Goal: Check status: Check status

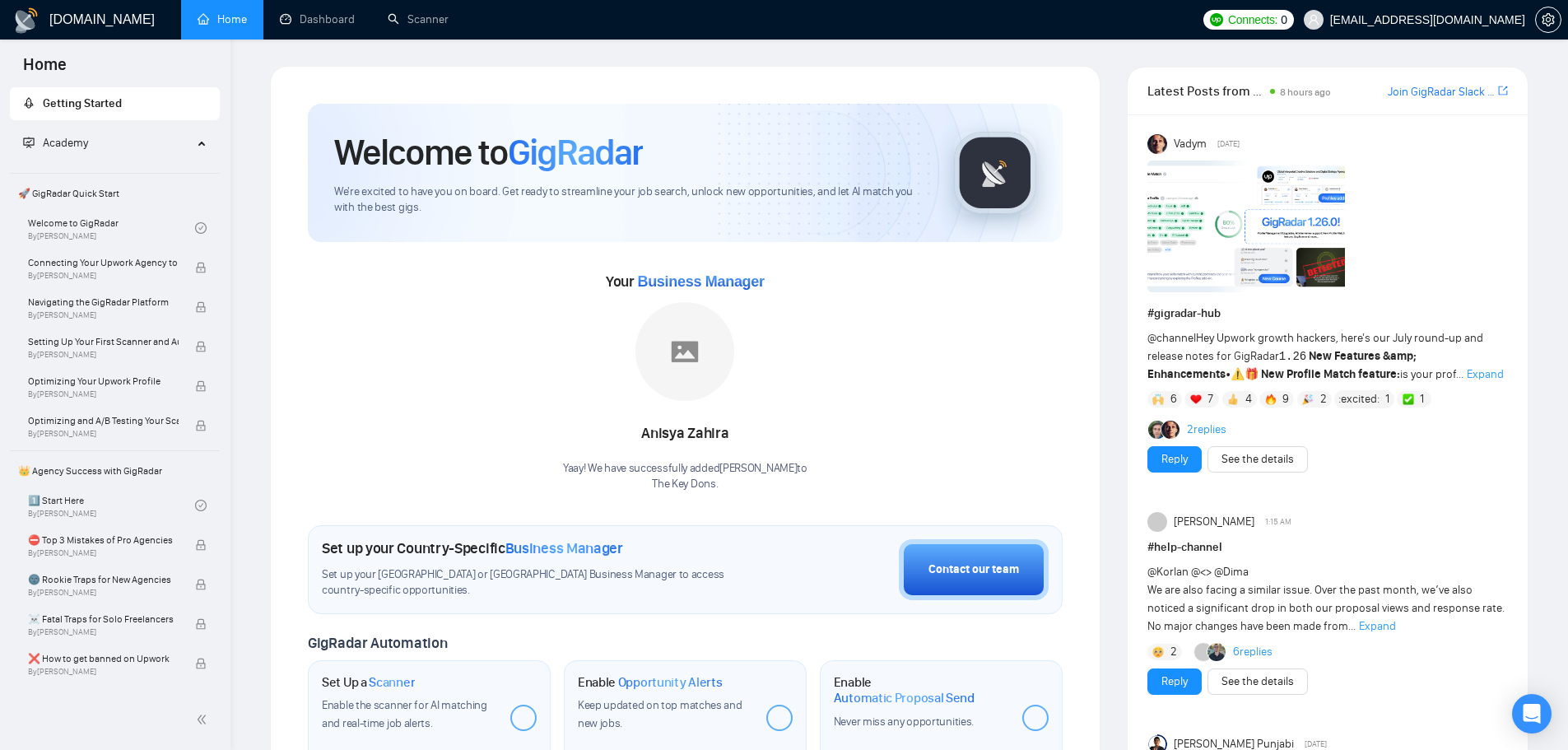
click at [702, 365] on img at bounding box center [684, 351] width 99 height 99
click at [681, 352] on img at bounding box center [684, 351] width 99 height 99
click at [328, 21] on link "Dashboard" at bounding box center [317, 19] width 75 height 14
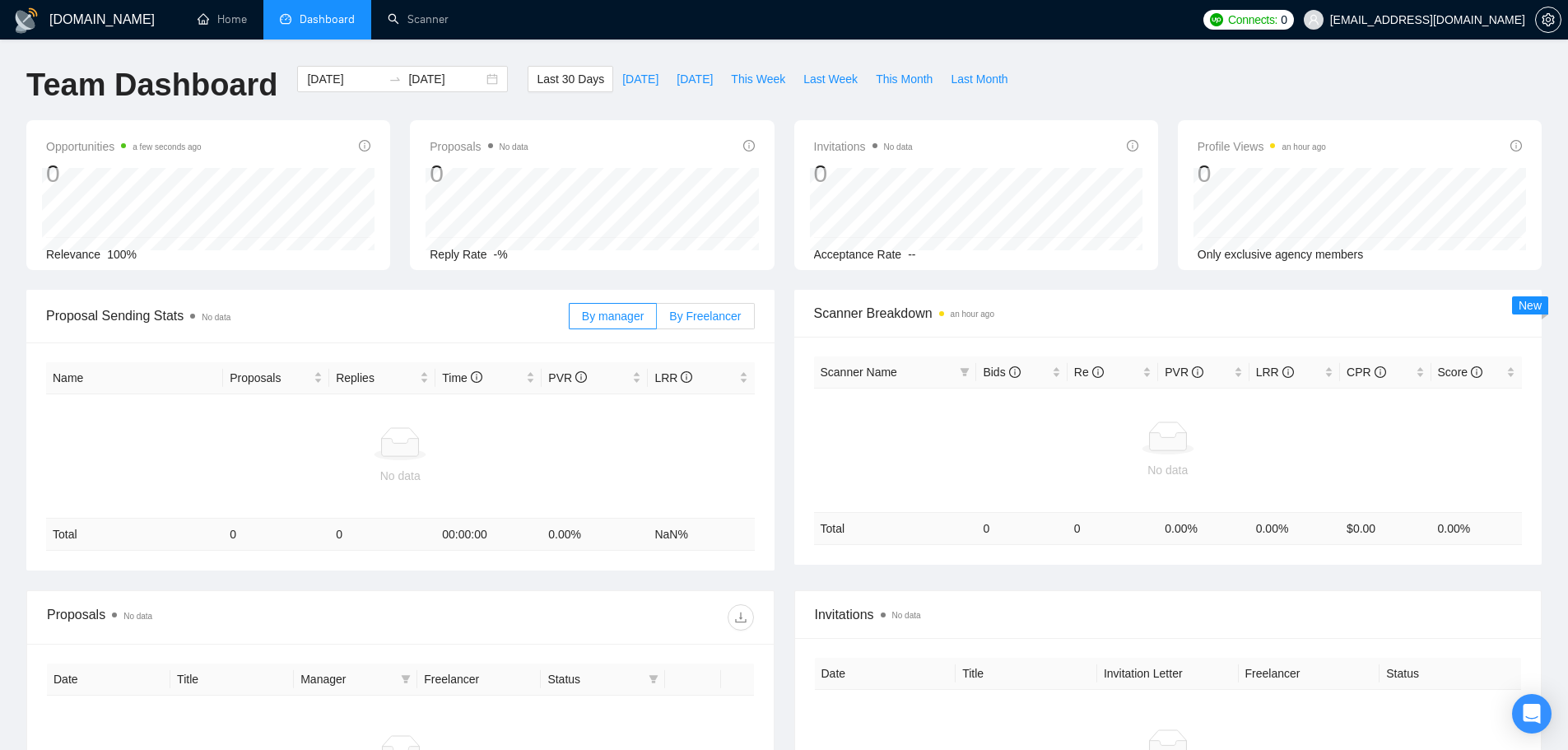
click at [676, 318] on span "By Freelancer" at bounding box center [705, 316] width 71 height 13
click at [657, 320] on input "By Freelancer" at bounding box center [657, 320] width 0 height 0
click at [607, 318] on span "By manager" at bounding box center [612, 316] width 62 height 13
click at [569, 320] on input "By manager" at bounding box center [569, 320] width 0 height 0
click at [961, 86] on span "Last Month" at bounding box center [978, 78] width 56 height 18
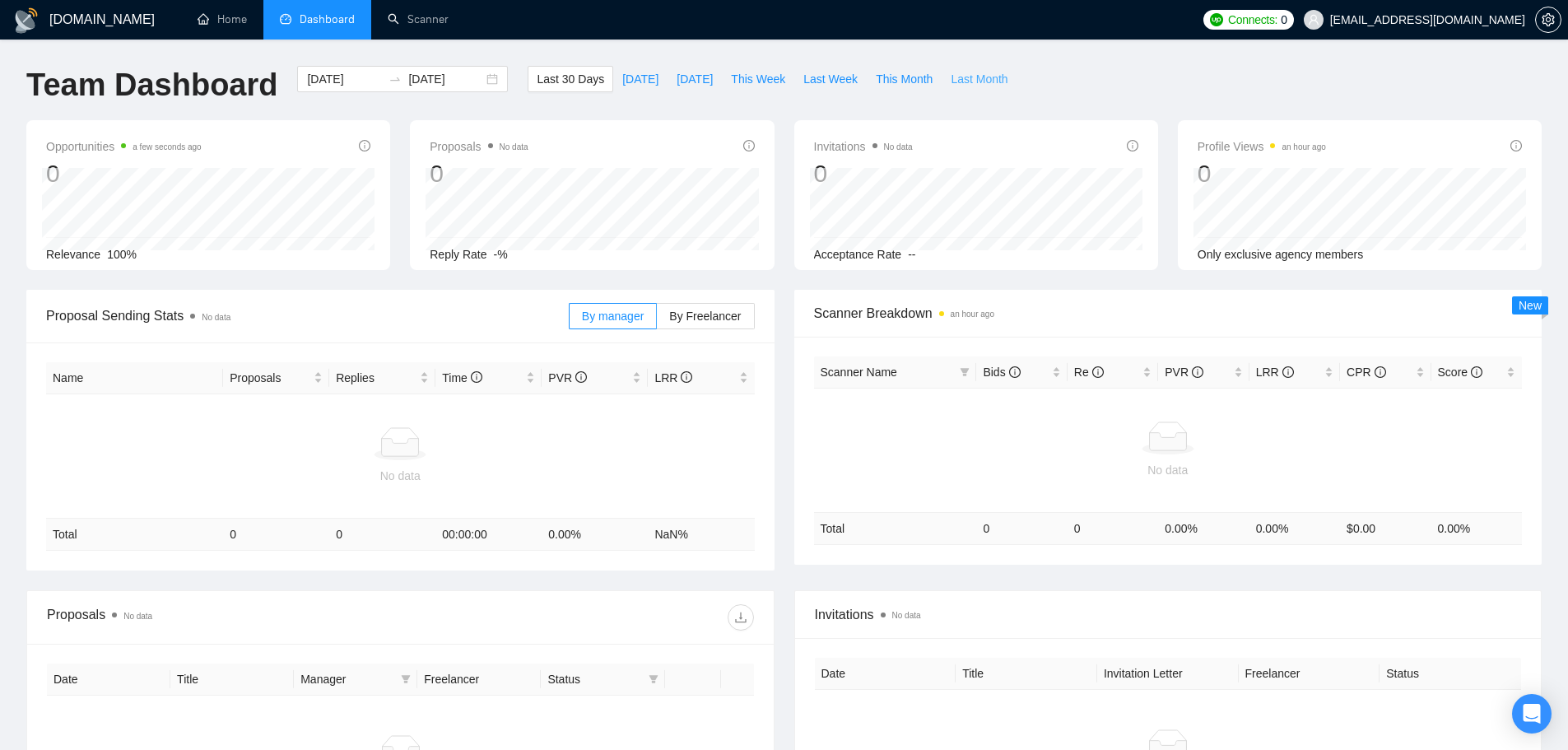
type input "2025-07-01"
type input "2025-07-31"
click at [684, 324] on label "By Freelancer" at bounding box center [705, 316] width 97 height 26
click at [657, 320] on input "By Freelancer" at bounding box center [657, 320] width 0 height 0
click at [687, 322] on span "By Freelancer" at bounding box center [705, 316] width 71 height 13
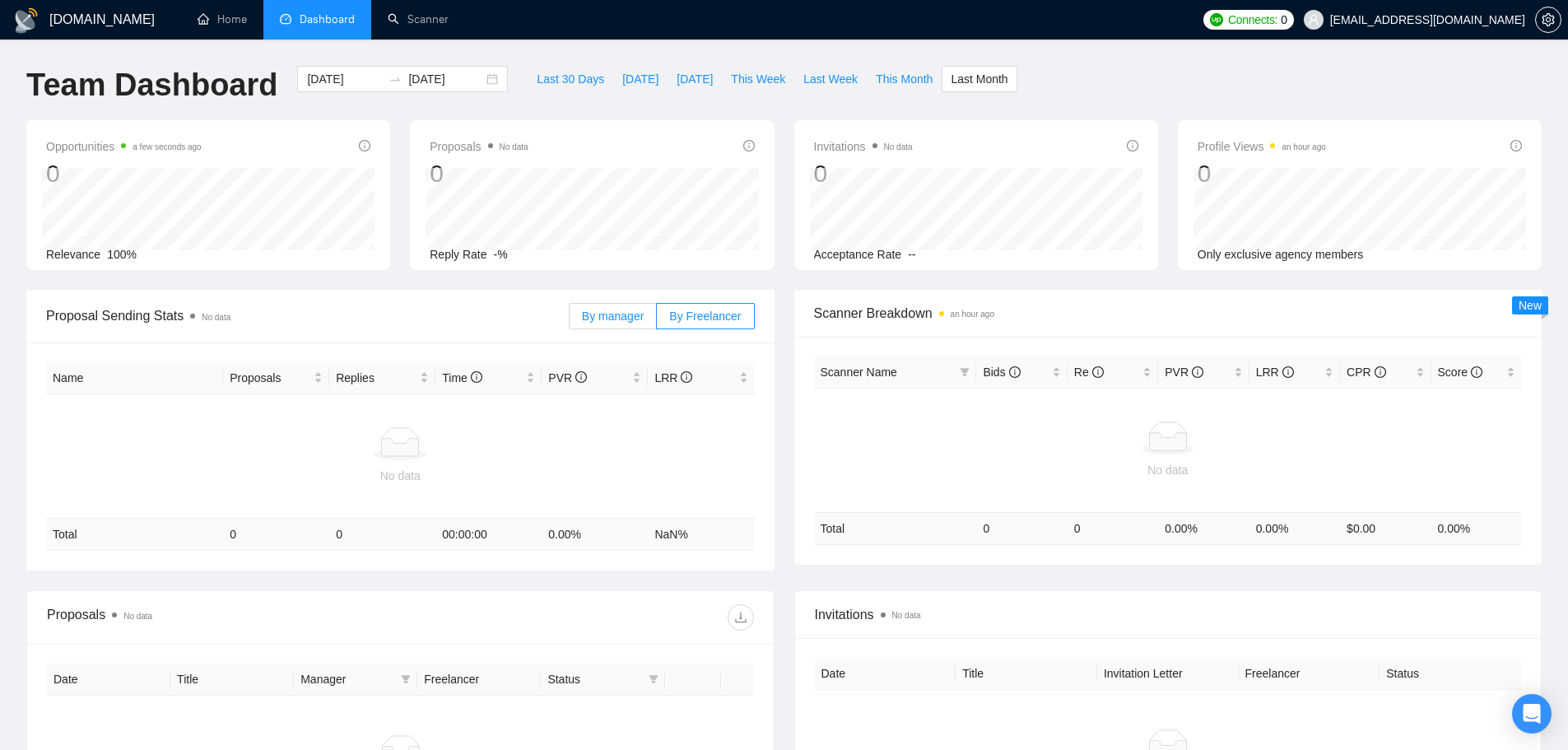
click at [618, 326] on label "By manager" at bounding box center [612, 316] width 88 height 26
click at [569, 320] on input "By manager" at bounding box center [569, 320] width 0 height 0
click at [910, 77] on span "This Month" at bounding box center [904, 78] width 56 height 18
type input "2025-08-01"
type input "2025-08-31"
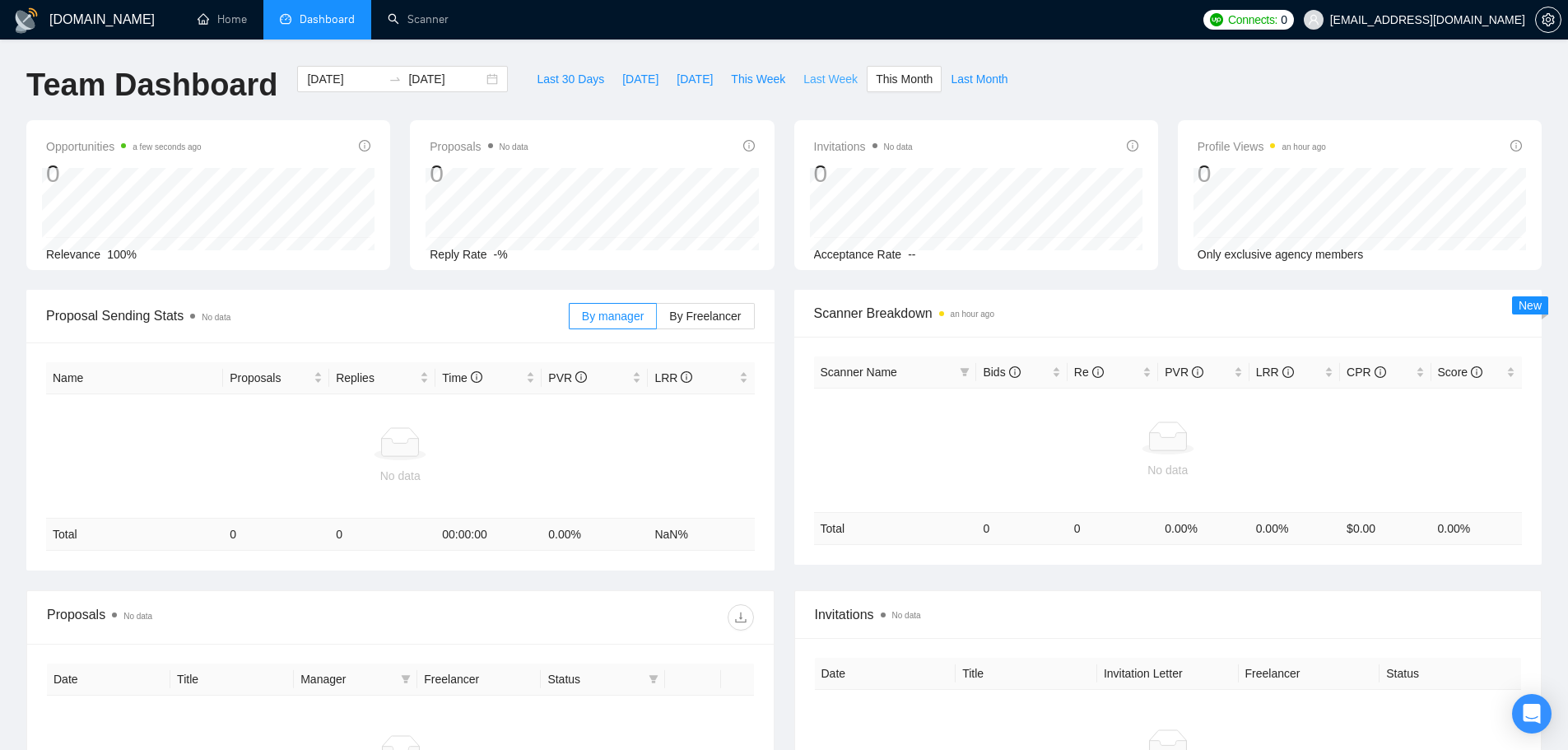
click at [816, 82] on span "Last Week" at bounding box center [831, 78] width 55 height 18
type input "2025-08-11"
type input "2025-08-17"
click at [554, 88] on span "Last 30 Days" at bounding box center [570, 78] width 68 height 18
type input "2025-07-22"
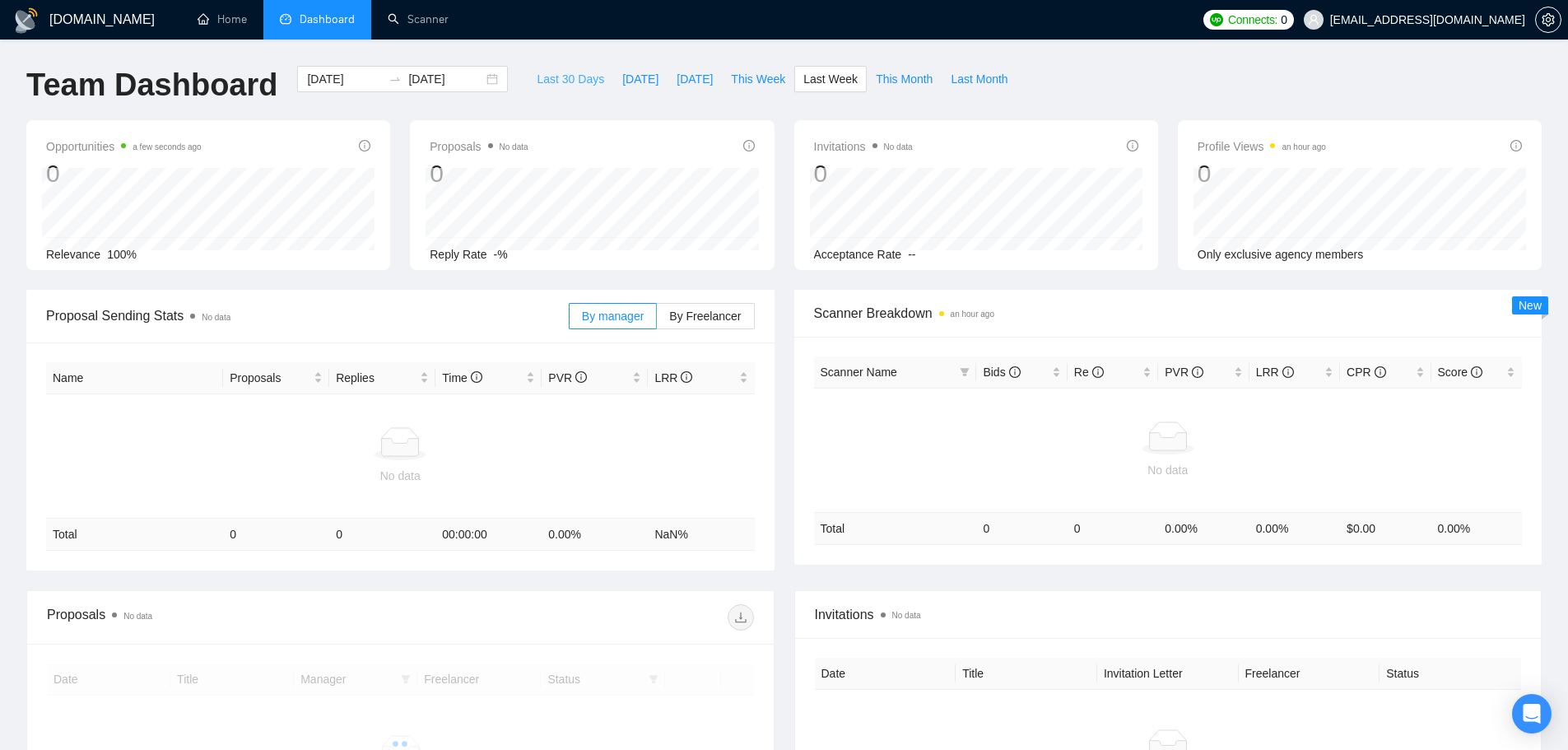
type input "2025-08-21"
click at [714, 327] on label "By Freelancer" at bounding box center [705, 316] width 97 height 26
click at [657, 320] on input "By Freelancer" at bounding box center [657, 320] width 0 height 0
click at [707, 323] on span "By Freelancer" at bounding box center [705, 316] width 71 height 13
click at [657, 320] on input "By Freelancer" at bounding box center [657, 320] width 0 height 0
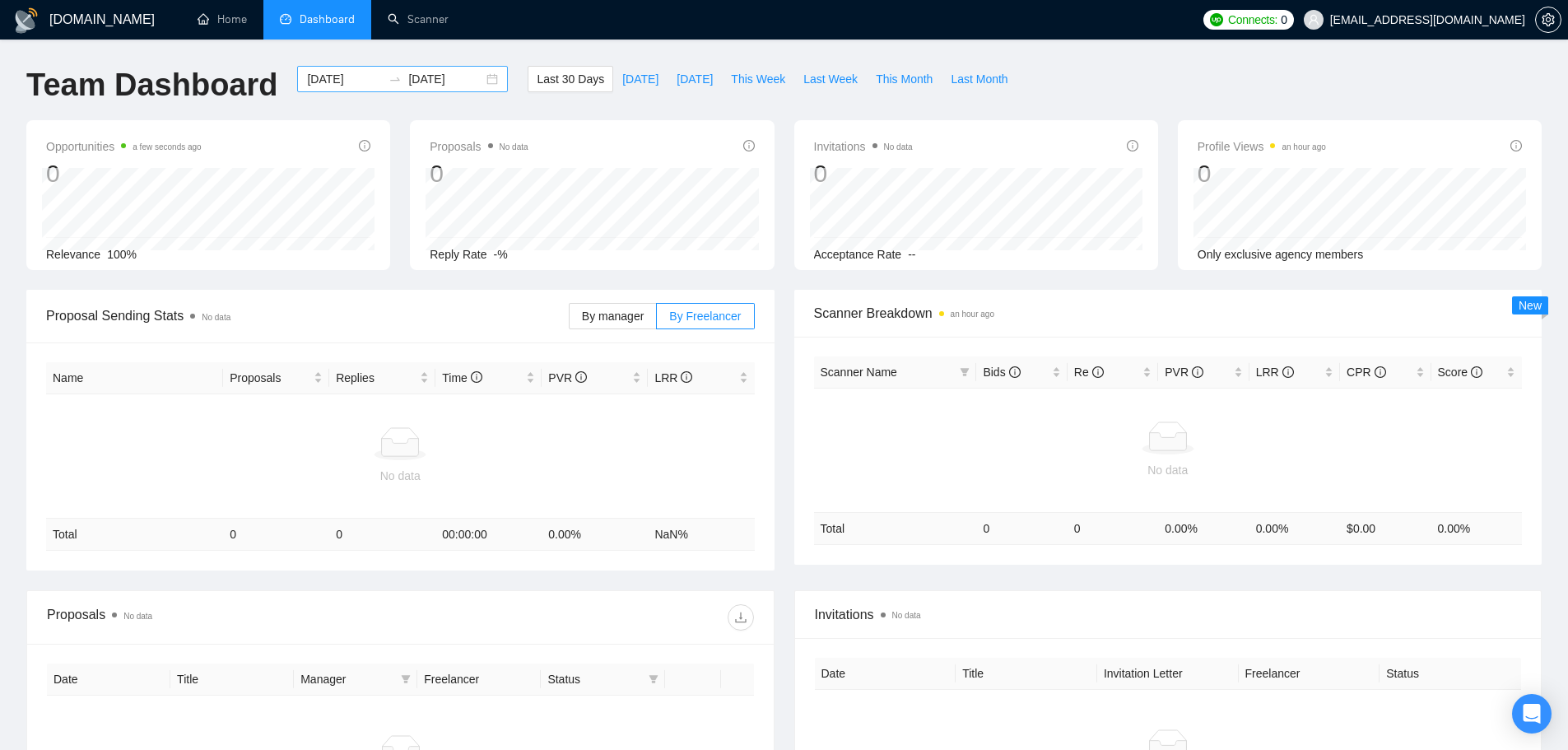
click at [393, 83] on div at bounding box center [395, 79] width 26 height 13
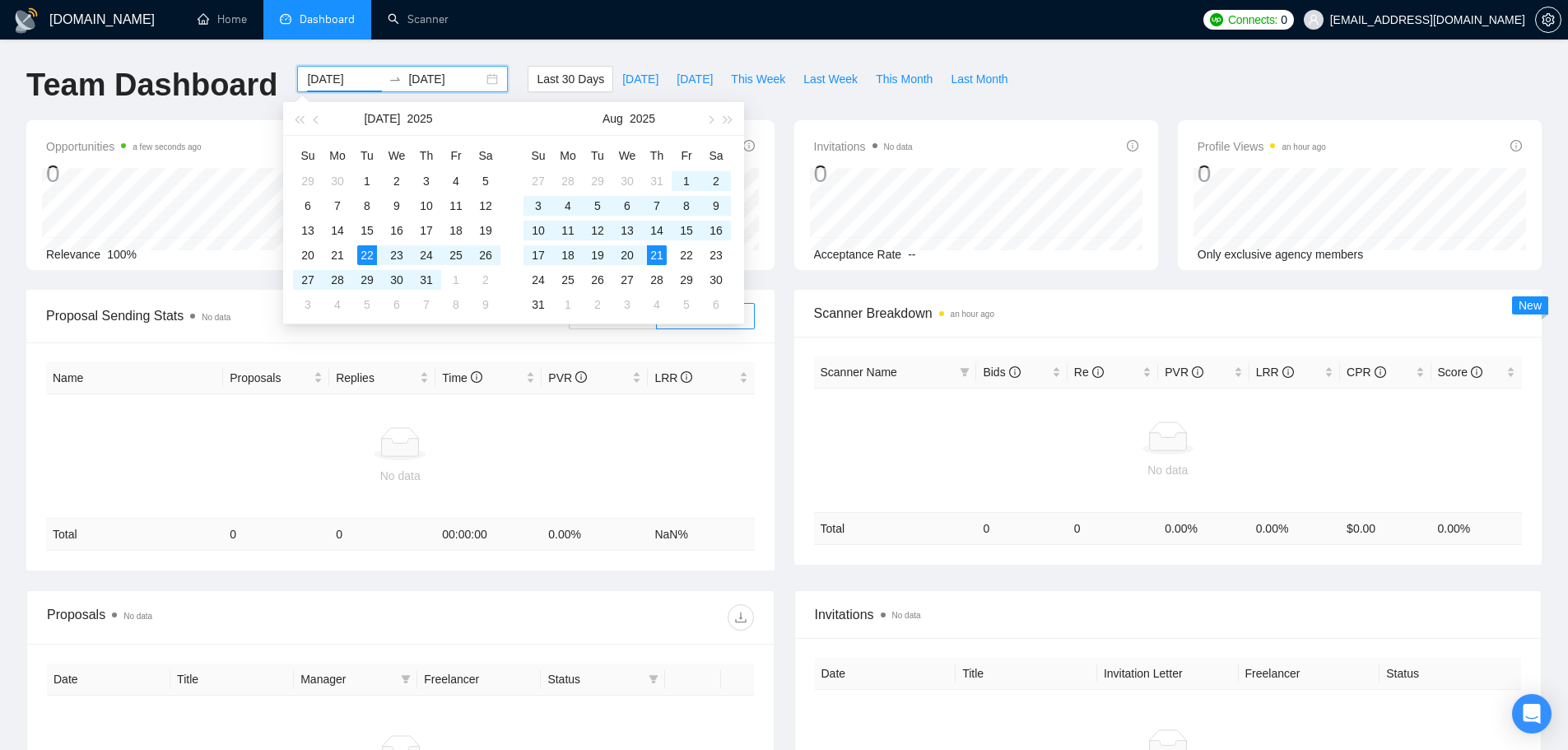
click at [472, 80] on div "2025-07-22 2025-08-21" at bounding box center [403, 79] width 211 height 26
click at [487, 80] on div "2025-07-22 2025-08-21" at bounding box center [403, 79] width 211 height 26
click at [477, 76] on div "2025-07-22 2025-08-21" at bounding box center [403, 79] width 211 height 26
click at [812, 83] on span "Last Week" at bounding box center [831, 78] width 55 height 18
type input "2025-08-11"
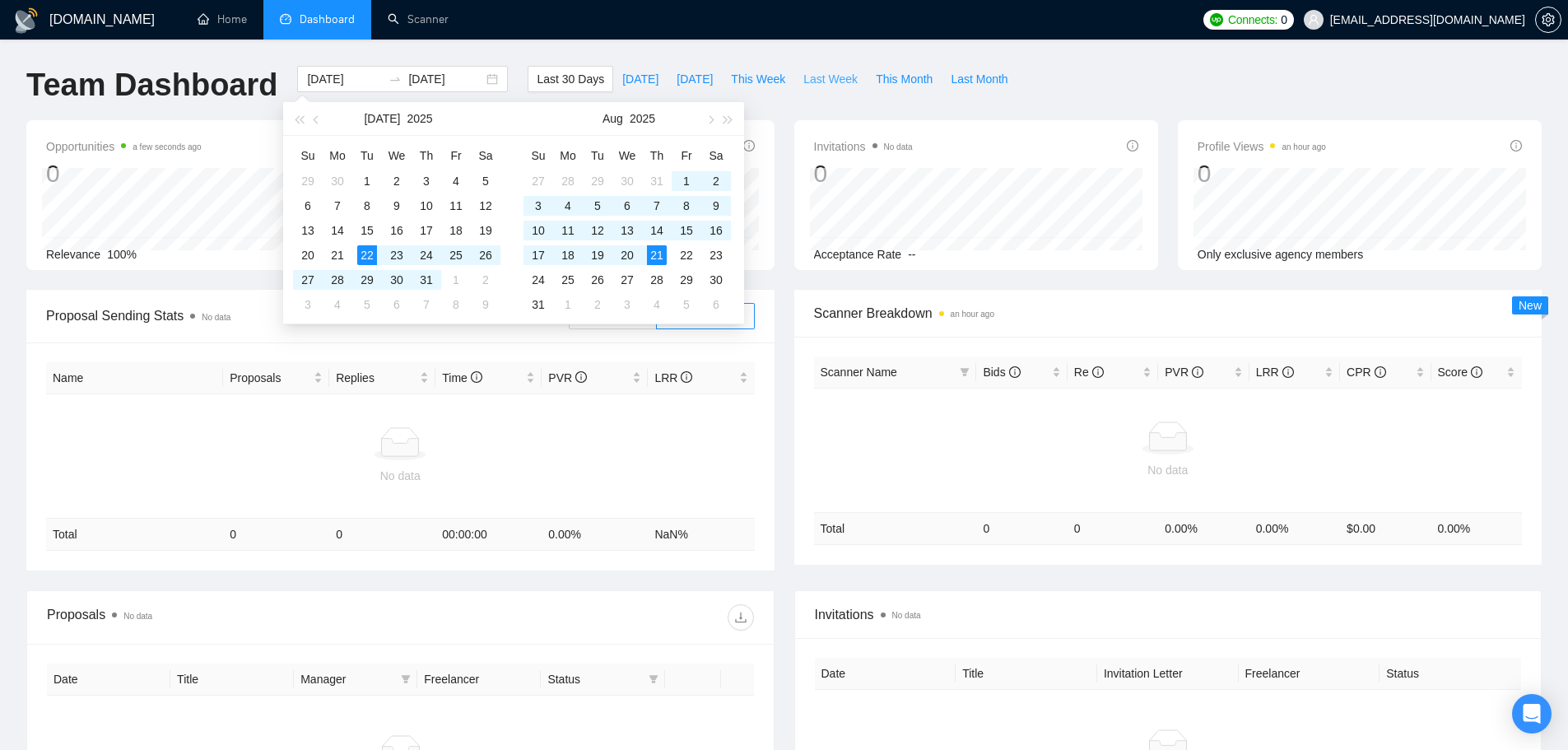
type input "2025-08-17"
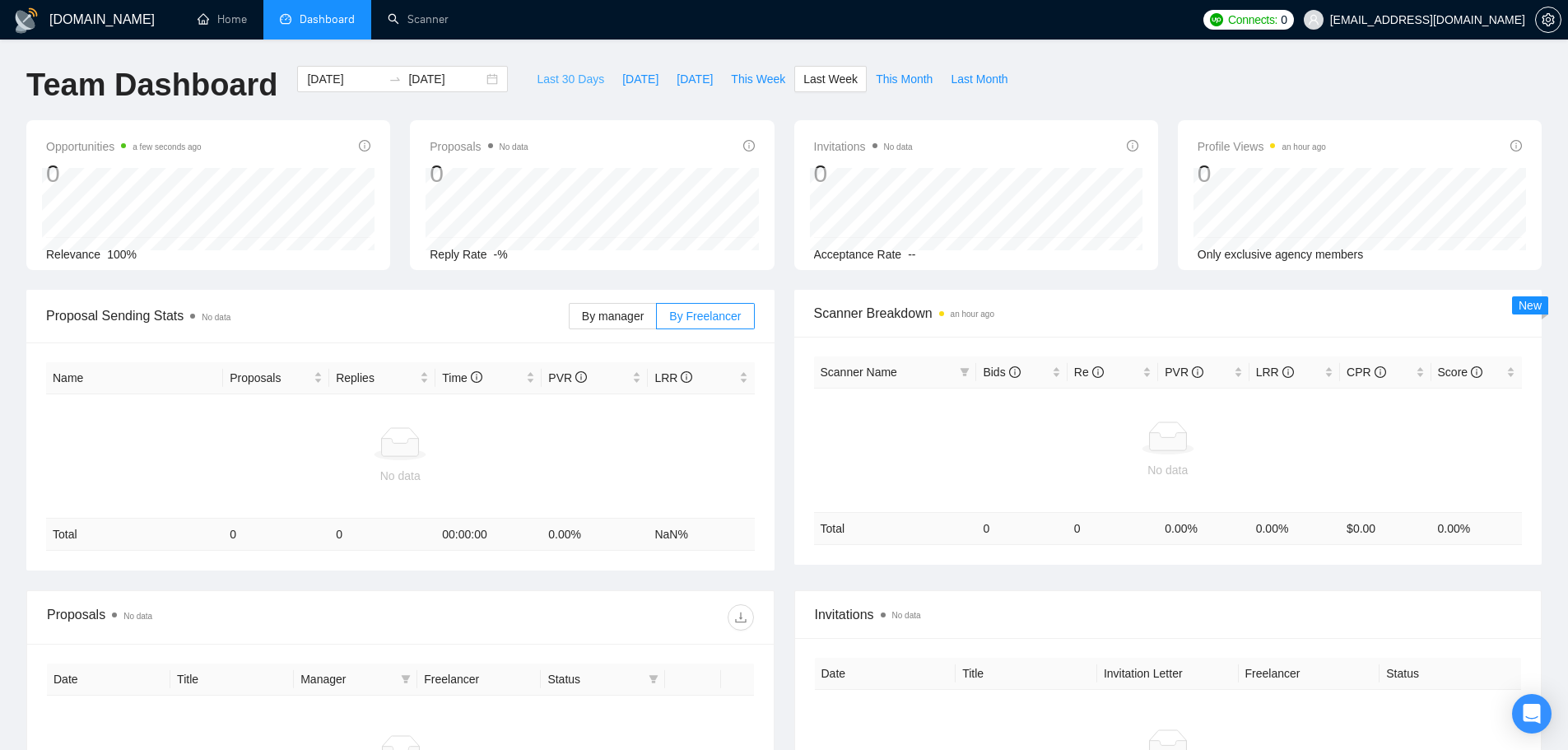
click at [567, 79] on span "Last 30 Days" at bounding box center [570, 78] width 68 height 18
type input "2025-07-22"
type input "2025-08-21"
